Goal: Task Accomplishment & Management: Complete application form

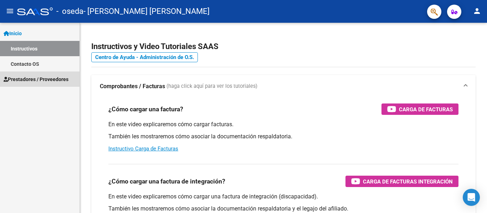
click at [58, 83] on span "Prestadores / Proveedores" at bounding box center [36, 80] width 65 height 8
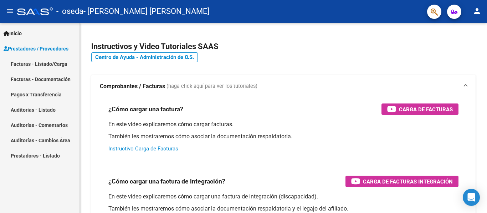
click at [37, 62] on link "Facturas - Listado/Carga" at bounding box center [39, 63] width 79 height 15
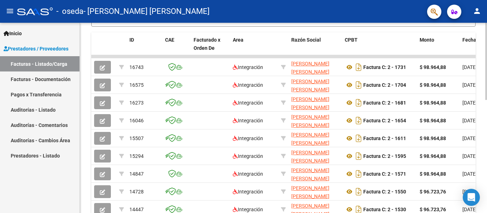
scroll to position [212, 0]
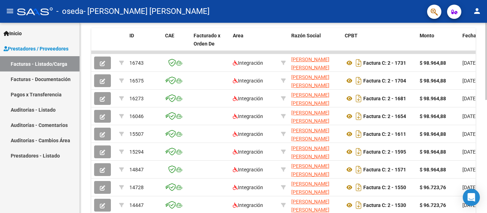
click at [486, 151] on div at bounding box center [486, 148] width 2 height 77
drag, startPoint x: 438, startPoint y: 52, endPoint x: 474, endPoint y: 52, distance: 35.6
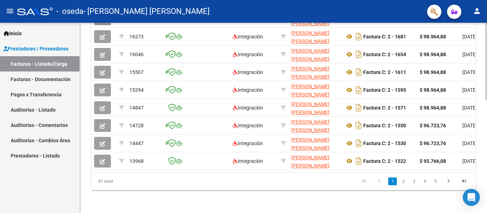
click at [486, 177] on div at bounding box center [486, 174] width 2 height 77
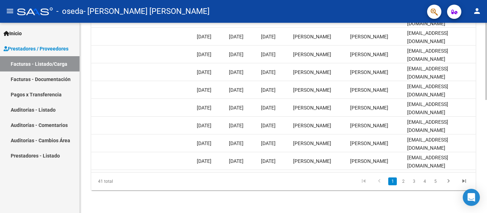
scroll to position [176, 0]
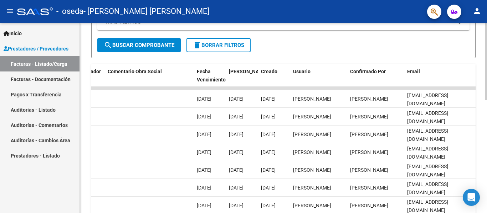
click at [481, 115] on div "Video tutorial PRESTADORES -> Listado de CPBTs Emitidos por Prestadores / Prove…" at bounding box center [284, 79] width 409 height 464
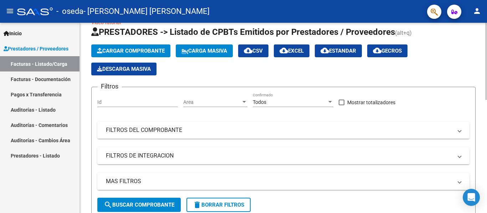
scroll to position [0, 0]
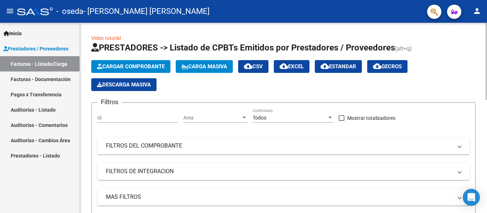
click at [153, 61] on button "Cargar Comprobante" at bounding box center [130, 66] width 79 height 13
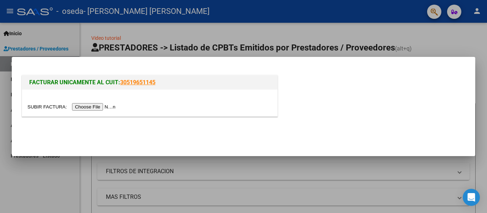
click at [102, 107] on input "file" at bounding box center [72, 106] width 90 height 7
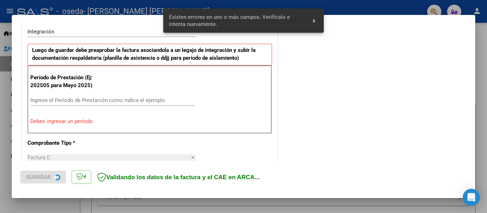
scroll to position [179, 0]
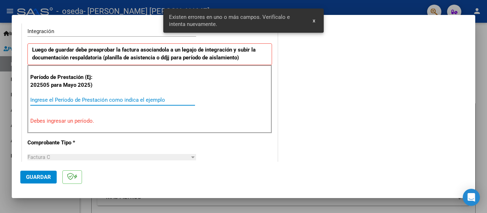
click at [71, 98] on input "Ingrese el Período de Prestación como indica el ejemplo" at bounding box center [112, 100] width 165 height 6
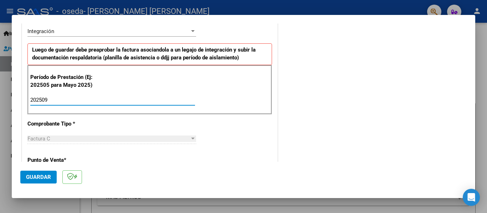
type input "202509"
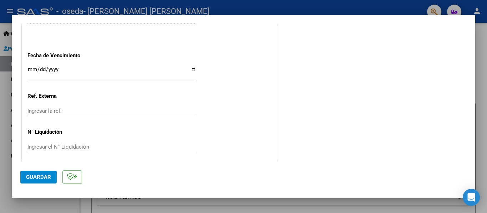
scroll to position [486, 0]
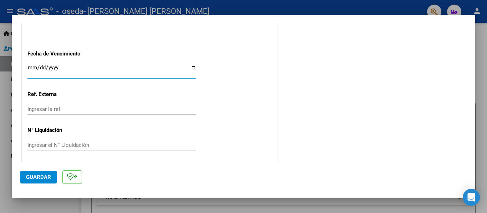
click at [31, 68] on input "Ingresar la fecha" at bounding box center [111, 70] width 168 height 11
click at [45, 67] on input "Ingresar la fecha" at bounding box center [111, 70] width 168 height 11
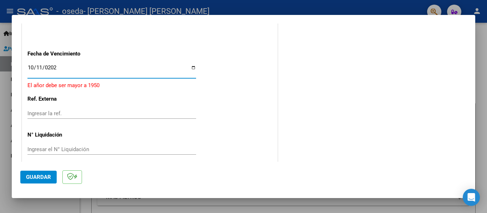
type input "[DATE]"
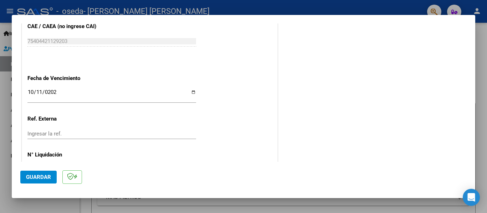
scroll to position [465, 0]
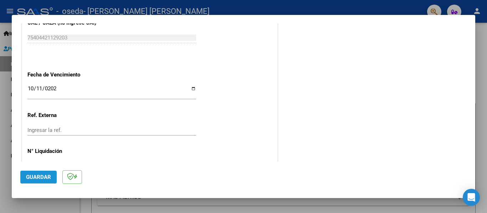
click at [40, 183] on button "Guardar" at bounding box center [38, 177] width 36 height 13
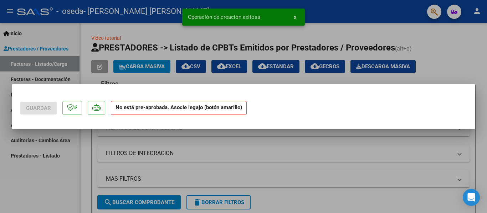
scroll to position [0, 0]
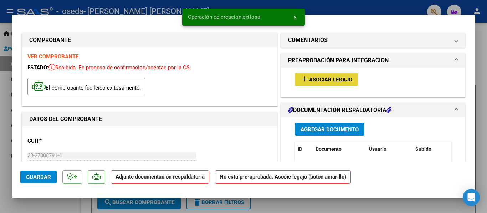
click at [302, 79] on mat-icon "add" at bounding box center [304, 79] width 9 height 9
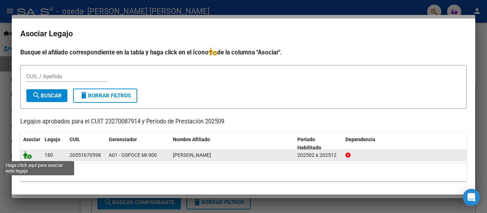
click at [28, 156] on icon at bounding box center [27, 155] width 9 height 8
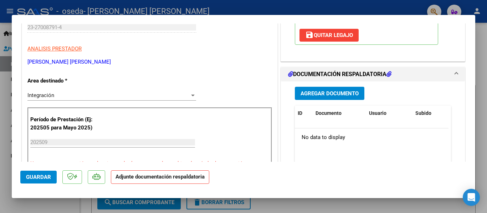
scroll to position [130, 0]
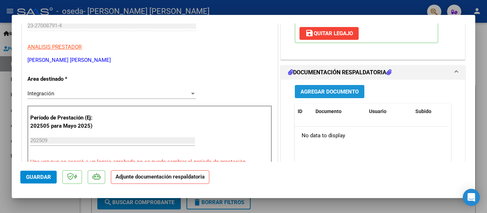
click at [346, 92] on span "Agregar Documento" at bounding box center [329, 92] width 58 height 6
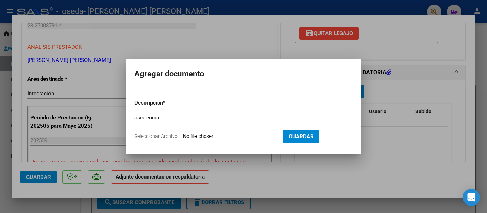
type input "asistencia"
click at [201, 135] on input "Seleccionar Archivo" at bounding box center [230, 137] width 94 height 7
type input "C:\fakepath\[PERSON_NAME] sept.pdf"
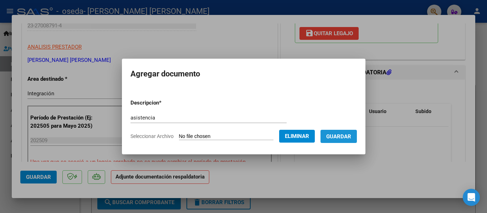
click at [346, 134] on span "Guardar" at bounding box center [338, 137] width 25 height 6
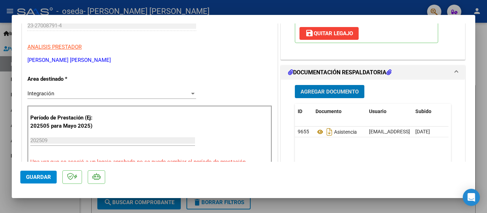
click at [34, 175] on span "Guardar" at bounding box center [38, 177] width 25 height 6
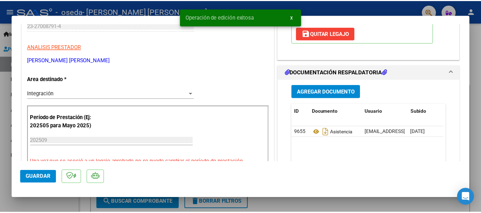
scroll to position [0, 0]
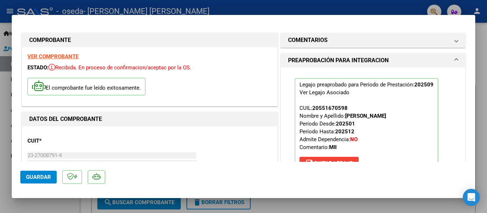
click at [479, 68] on div at bounding box center [243, 106] width 487 height 213
type input "$ 0,00"
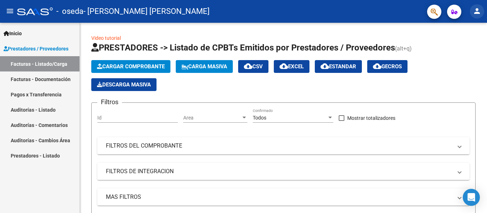
click at [476, 12] on mat-icon "person" at bounding box center [476, 11] width 9 height 9
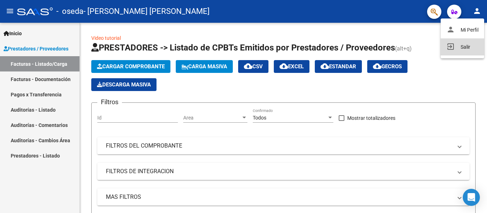
click at [455, 43] on button "exit_to_app Salir" at bounding box center [461, 46] width 43 height 17
